Goal: Task Accomplishment & Management: Use online tool/utility

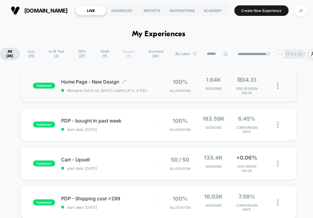
click at [143, 81] on span "Home Page - New Design Click to edit experience details" at bounding box center [109, 82] width 97 height 6
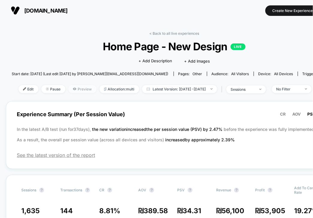
click at [69, 89] on span "Preview" at bounding box center [82, 89] width 28 height 8
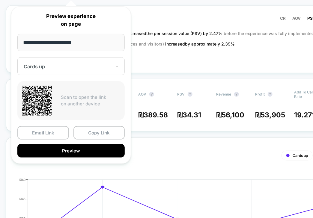
scroll to position [97, 0]
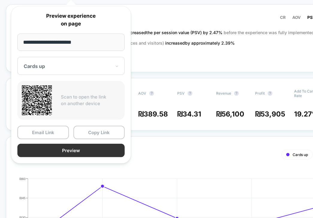
click at [93, 148] on button "Preview" at bounding box center [70, 150] width 107 height 13
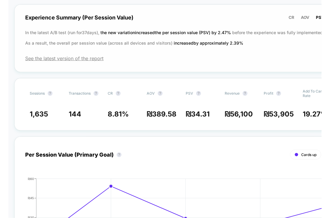
scroll to position [0, 0]
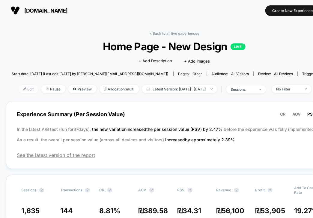
click at [19, 90] on span "Edit" at bounding box center [29, 89] width 20 height 8
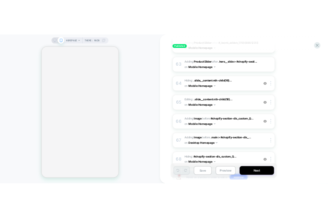
scroll to position [1903, 0]
